Goal: Task Accomplishment & Management: Manage account settings

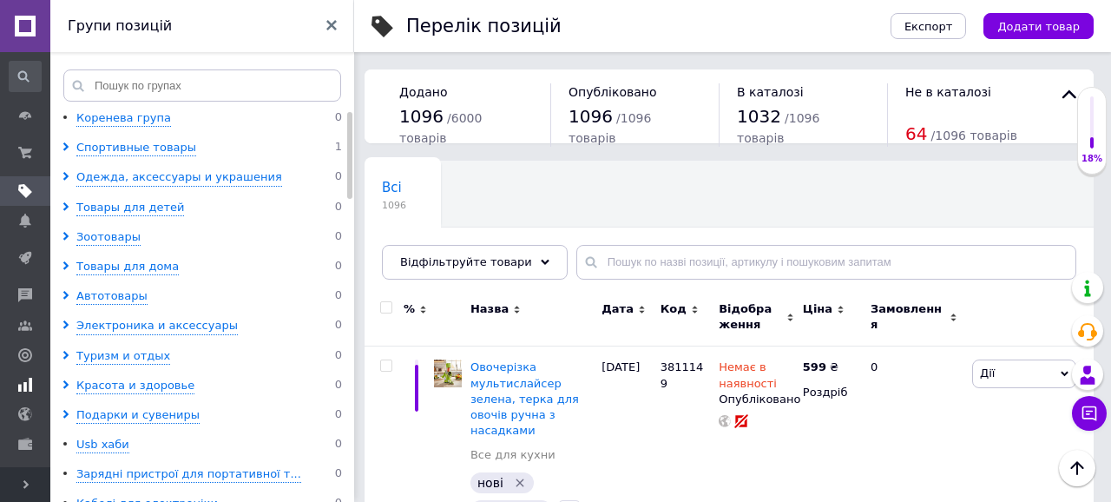
click at [30, 378] on icon at bounding box center [25, 385] width 14 height 14
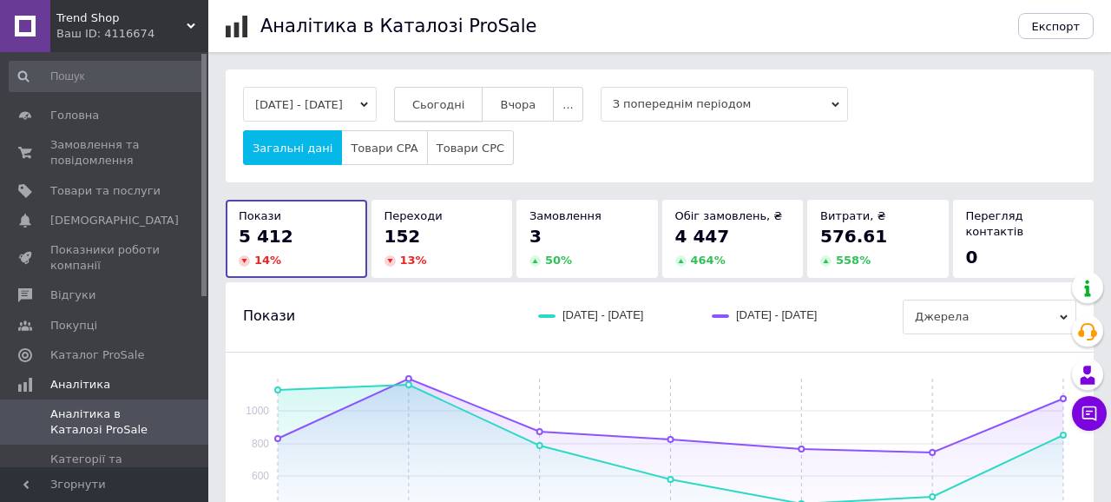
click at [468, 95] on button "Сьогодні" at bounding box center [438, 104] width 89 height 35
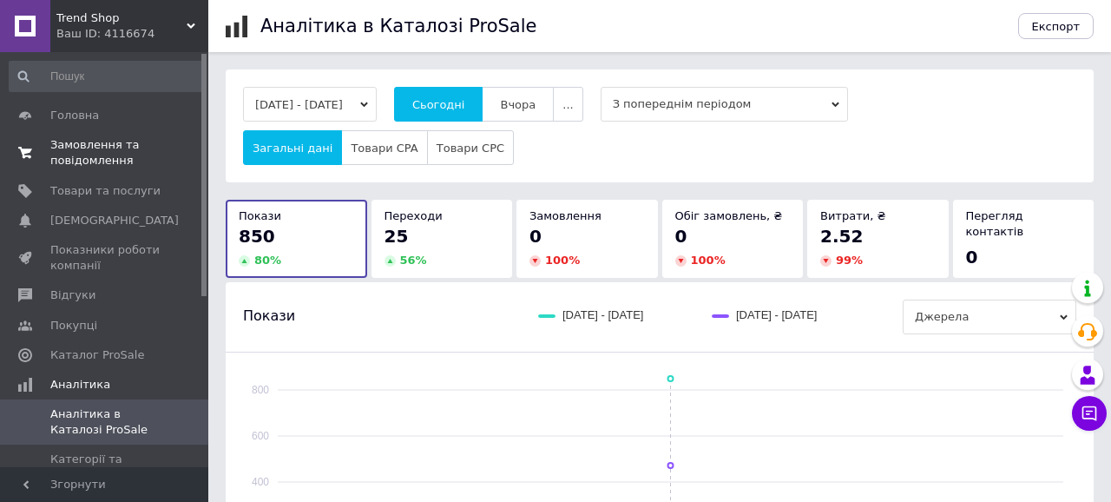
click at [131, 161] on span "Замовлення та повідомлення" at bounding box center [105, 152] width 110 height 31
